Goal: Transaction & Acquisition: Subscribe to service/newsletter

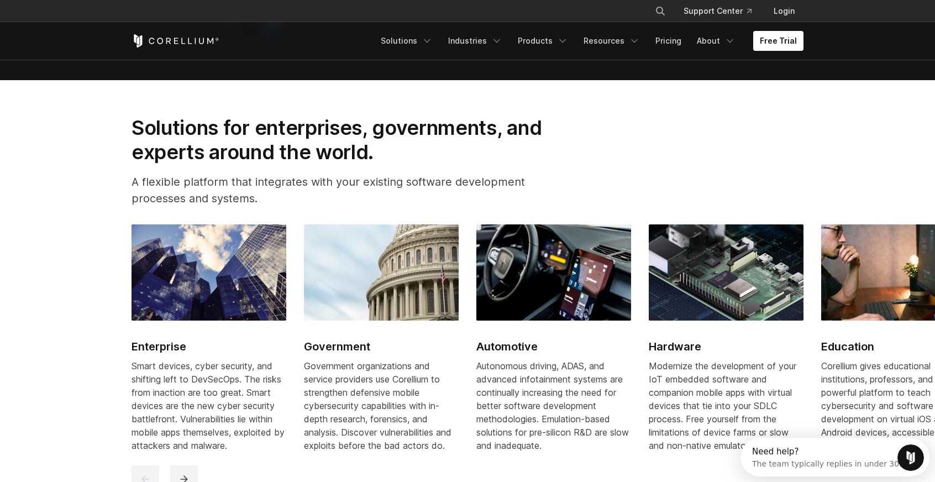
scroll to position [1270, 0]
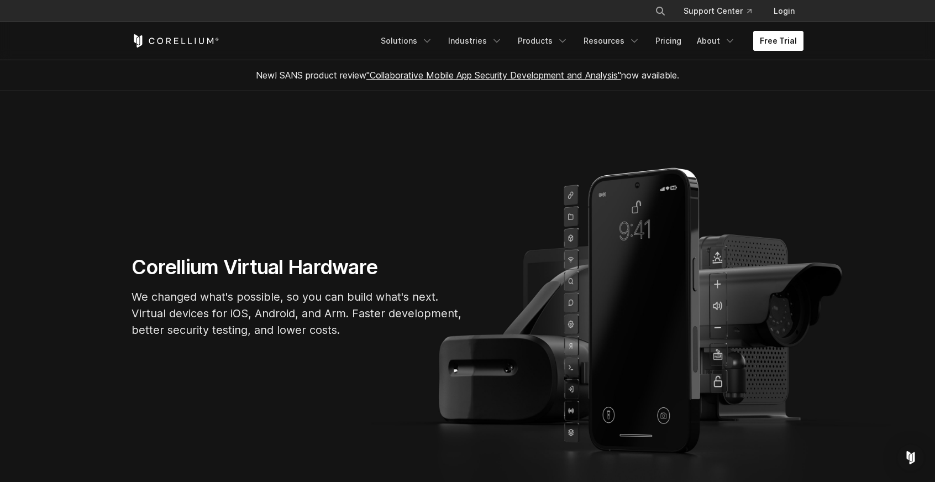
click at [781, 33] on link "Free Trial" at bounding box center [778, 41] width 50 height 20
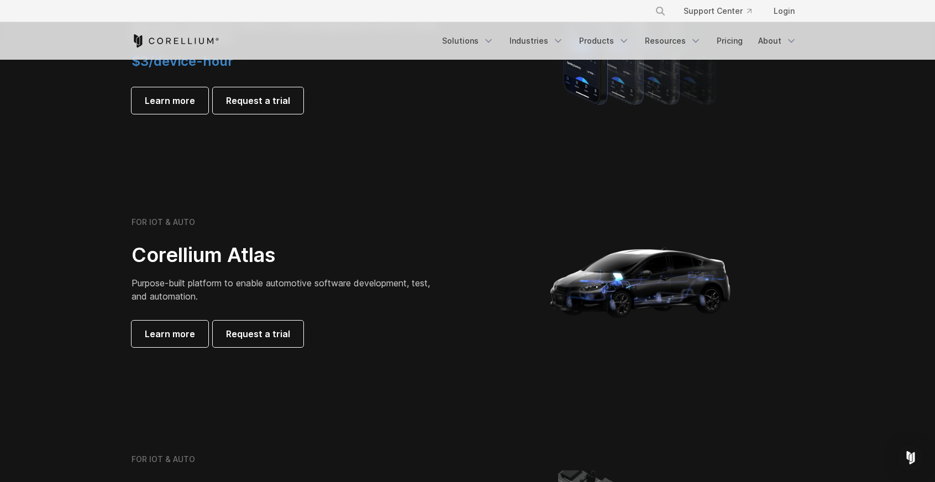
scroll to position [939, 0]
